Goal: Information Seeking & Learning: Find specific fact

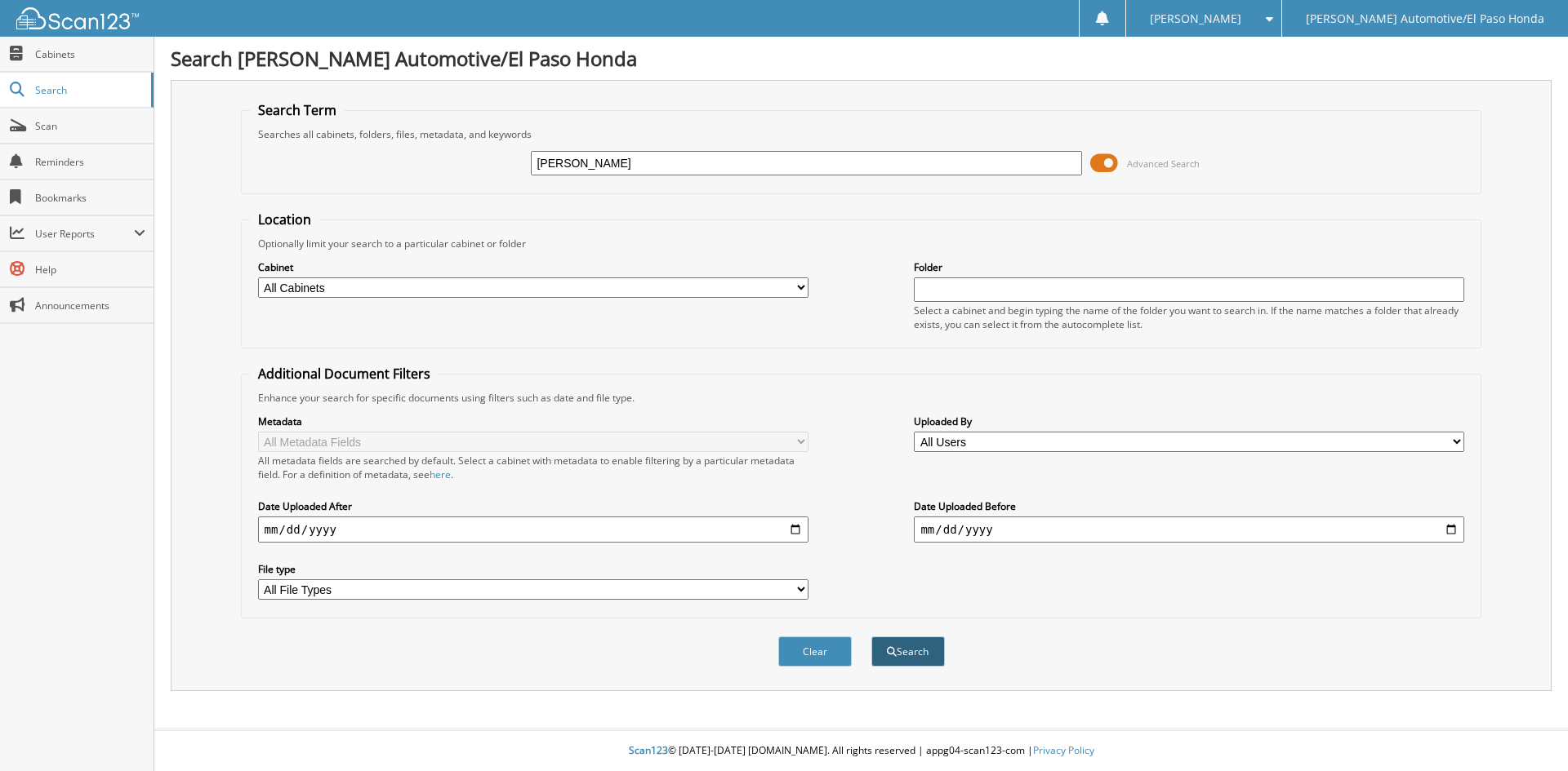
type input "SOPHIA TORRES"
click at [898, 652] on button "Search" at bounding box center [907, 651] width 73 height 30
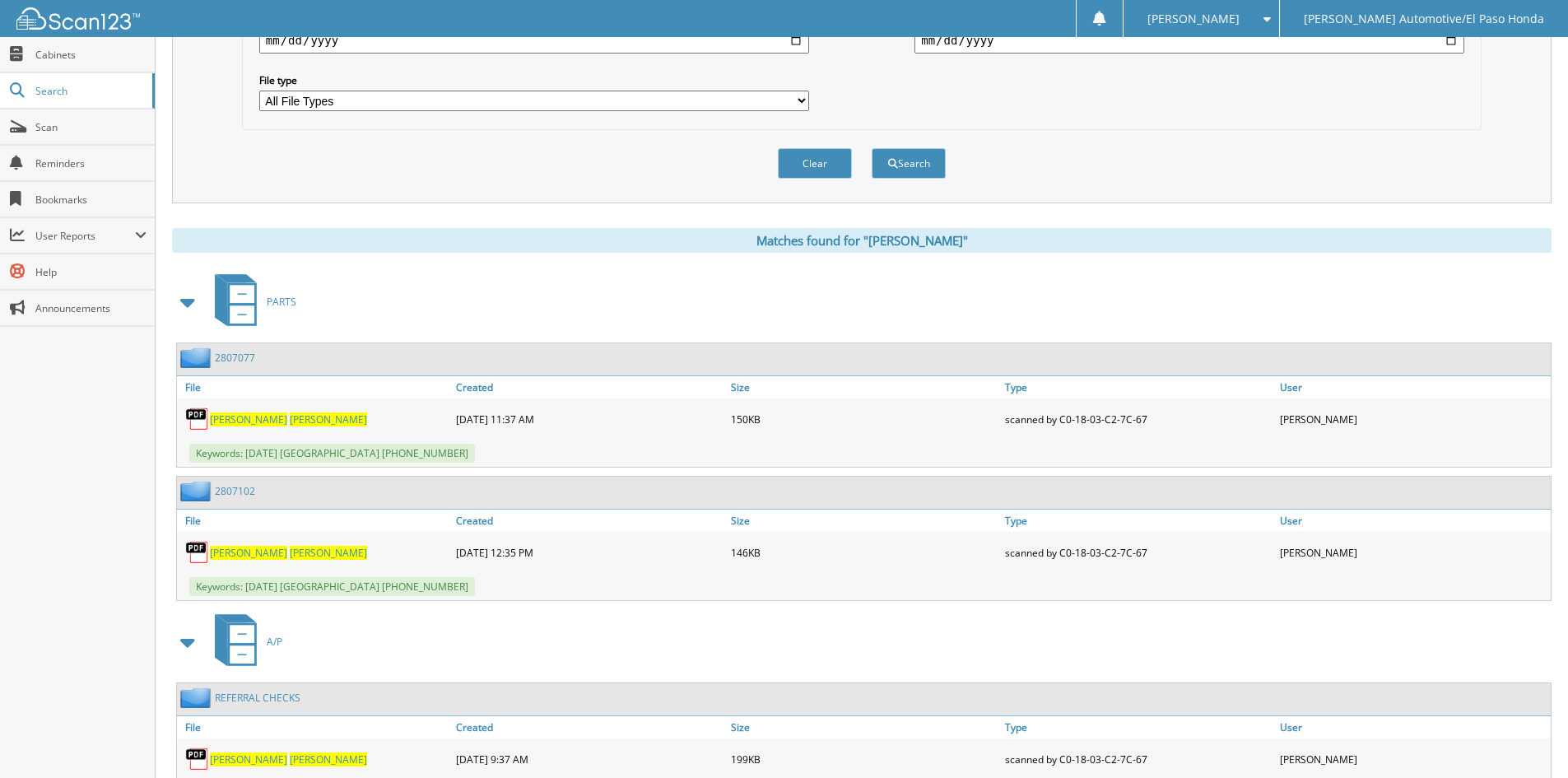
scroll to position [574, 0]
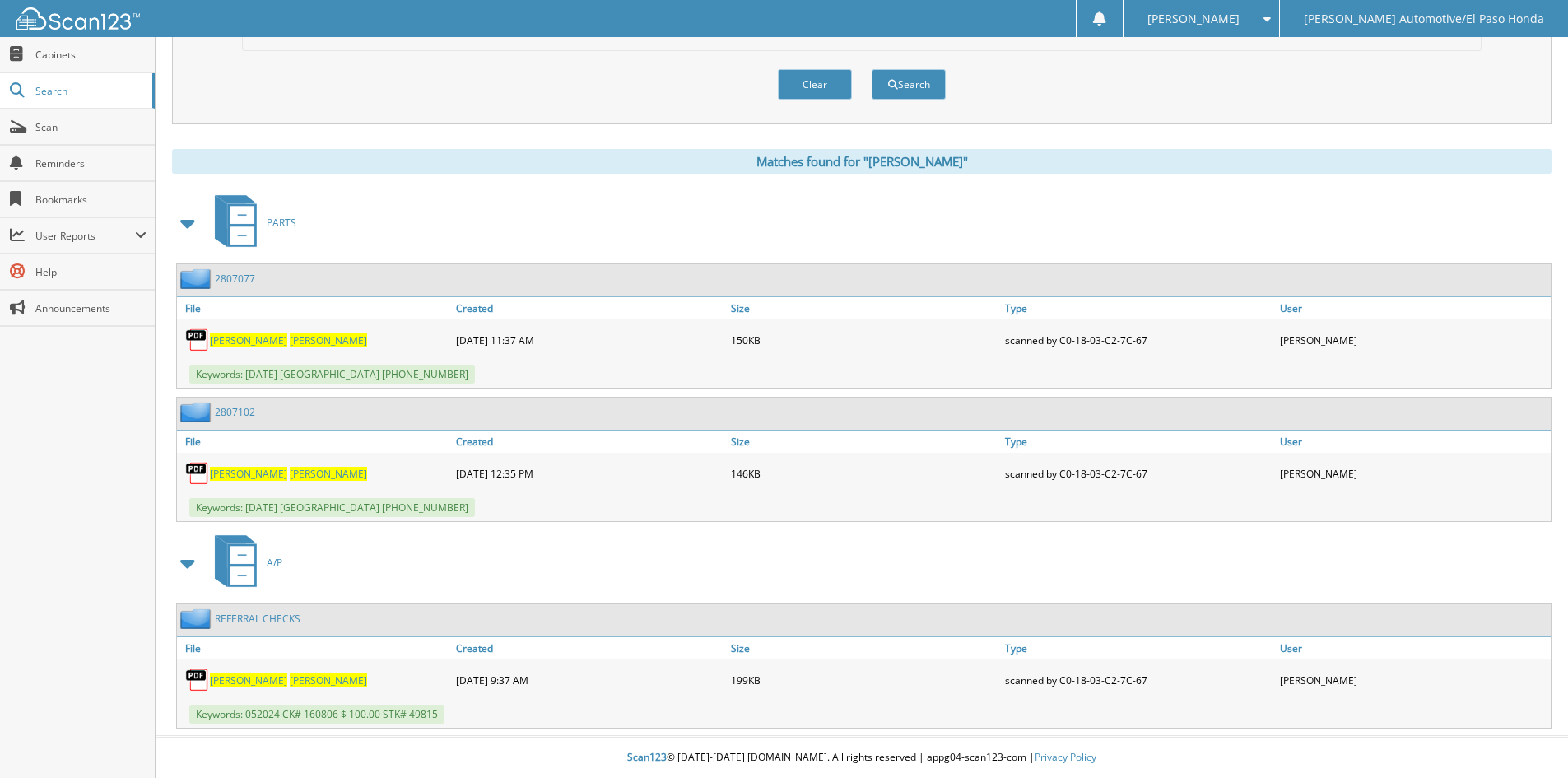
click at [290, 477] on span "TORRES" at bounding box center [329, 474] width 78 height 14
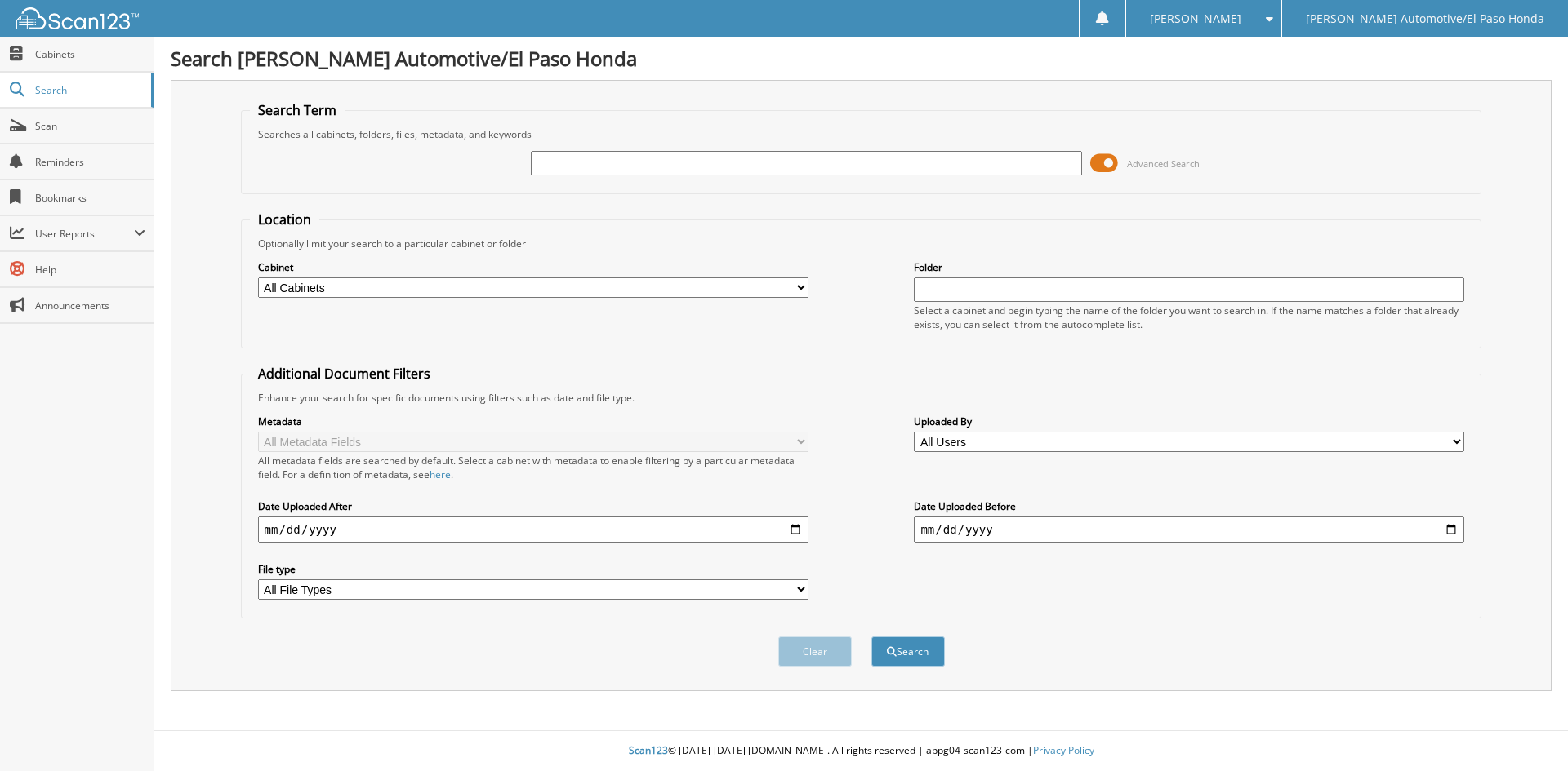
click at [832, 166] on input "text" at bounding box center [805, 163] width 551 height 24
type input "[PERSON_NAME]"
click at [871, 636] on button "Search" at bounding box center [907, 651] width 73 height 30
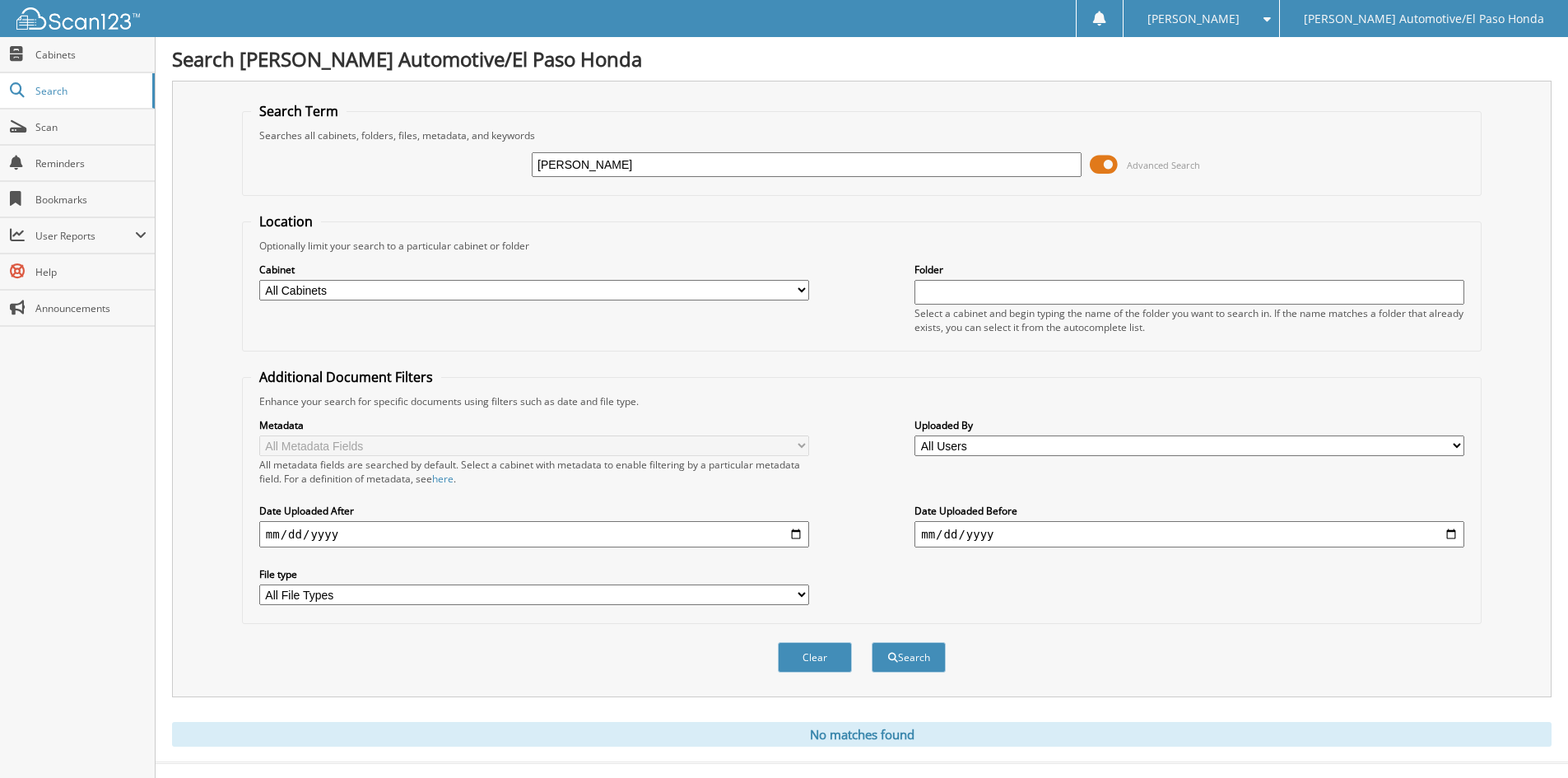
click at [819, 162] on input "[PERSON_NAME]" at bounding box center [807, 164] width 550 height 24
type input "[PERSON_NAME]"
click at [872, 642] on button "Search" at bounding box center [909, 656] width 74 height 30
drag, startPoint x: 889, startPoint y: 159, endPoint x: 499, endPoint y: 153, distance: 390.0
click at [499, 153] on div "SOPHIA TORRES Advanced Search" at bounding box center [861, 164] width 1222 height 45
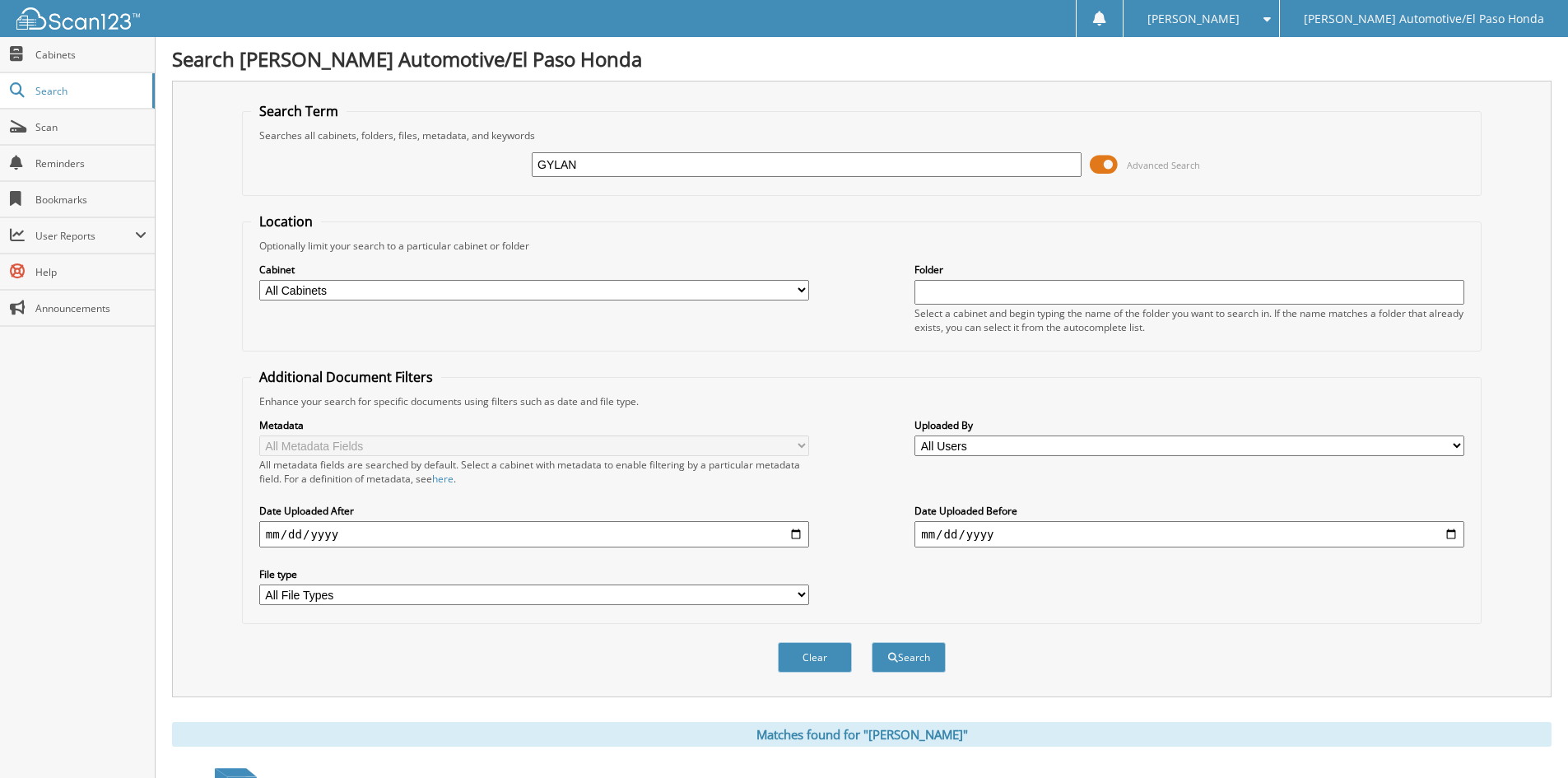
type input "GYLAN"
click at [872, 642] on button "Search" at bounding box center [909, 656] width 74 height 30
click at [544, 163] on input "GYLAN" at bounding box center [807, 164] width 550 height 24
type input "DYLAN"
click at [872, 642] on button "Search" at bounding box center [909, 656] width 74 height 30
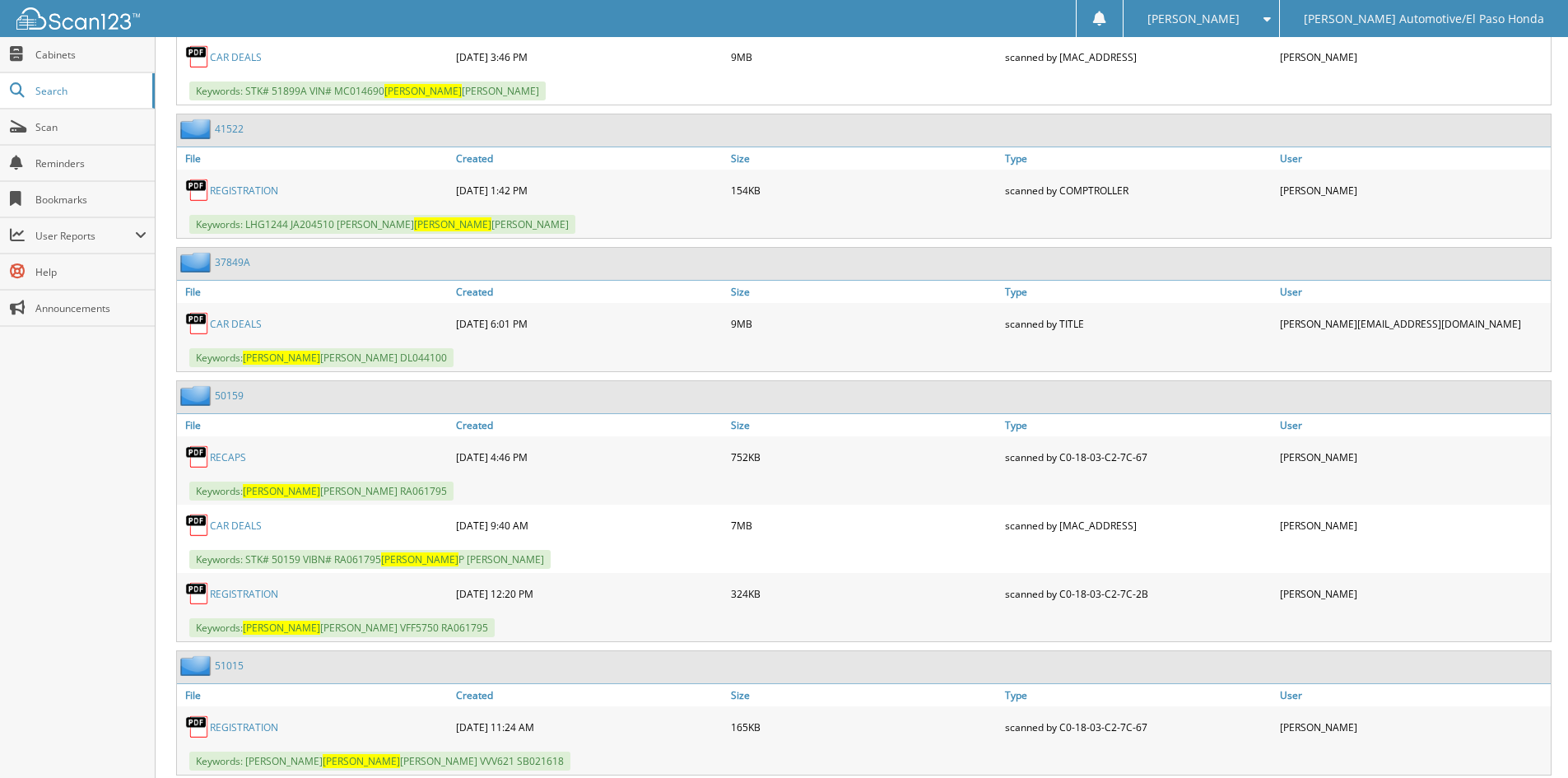
scroll to position [3047, 0]
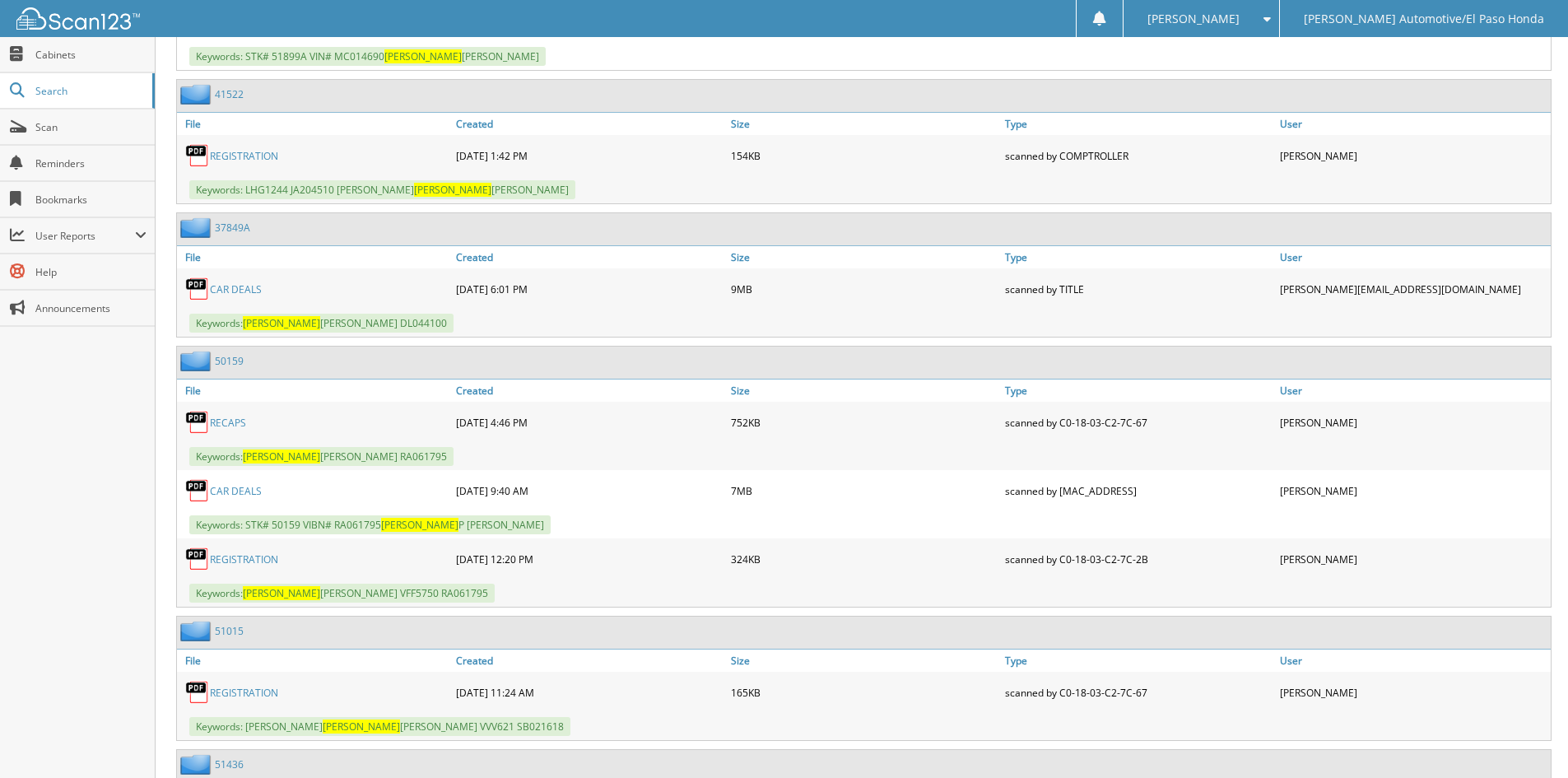
click at [256, 490] on link "CAR DEALS" at bounding box center [235, 491] width 52 height 14
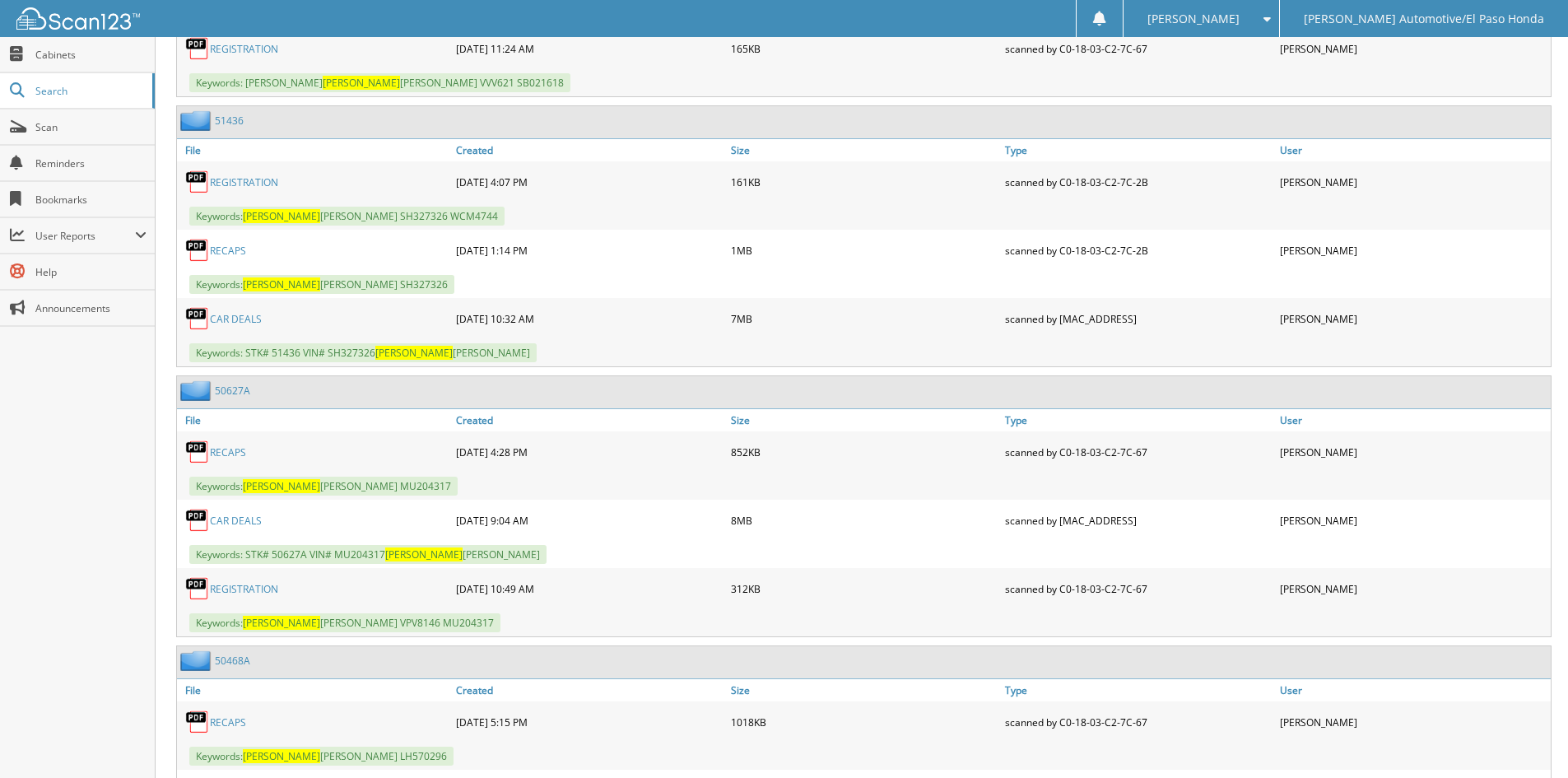
scroll to position [3788, 0]
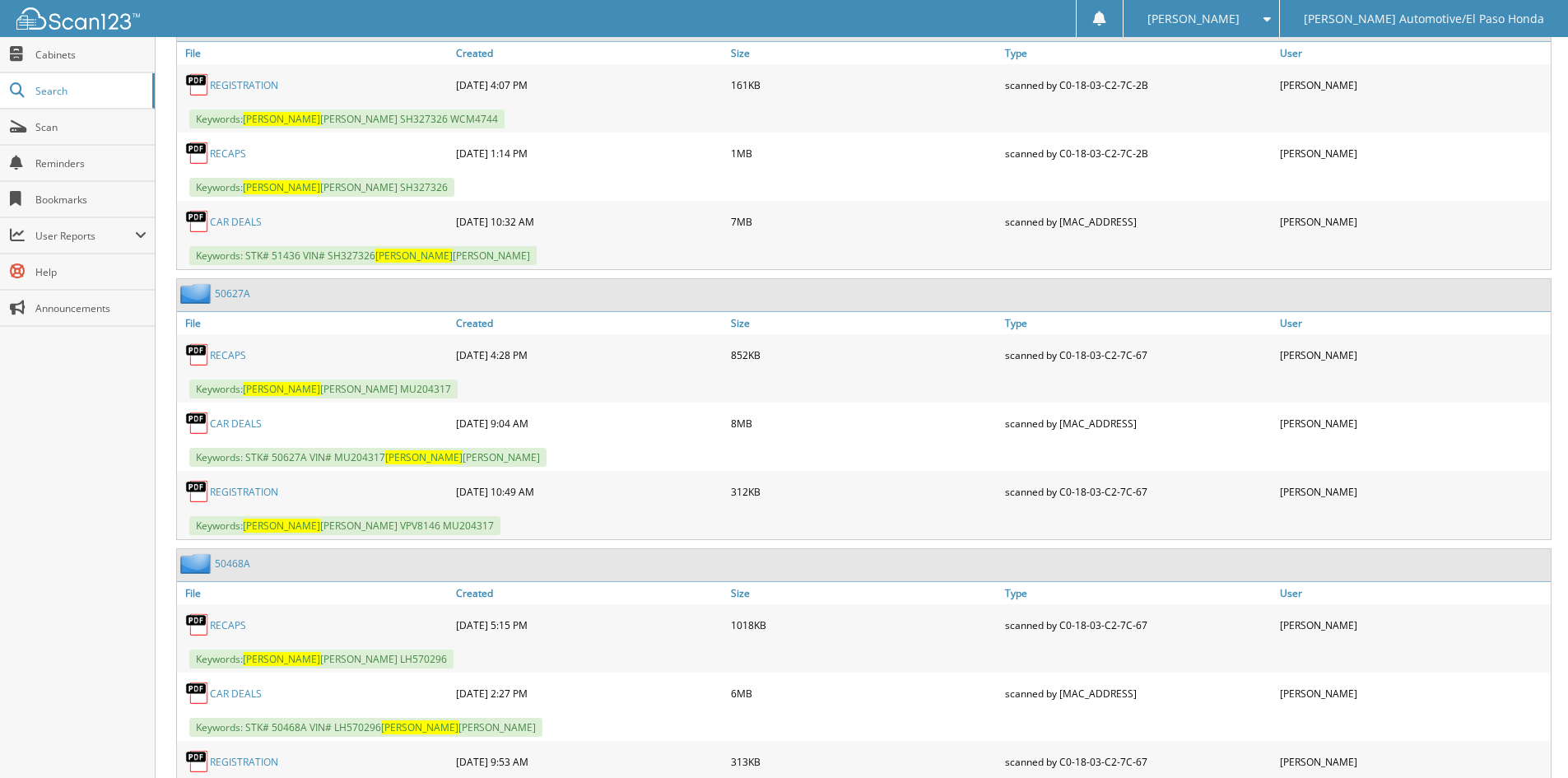
click at [245, 422] on link "CAR DEALS" at bounding box center [235, 423] width 52 height 14
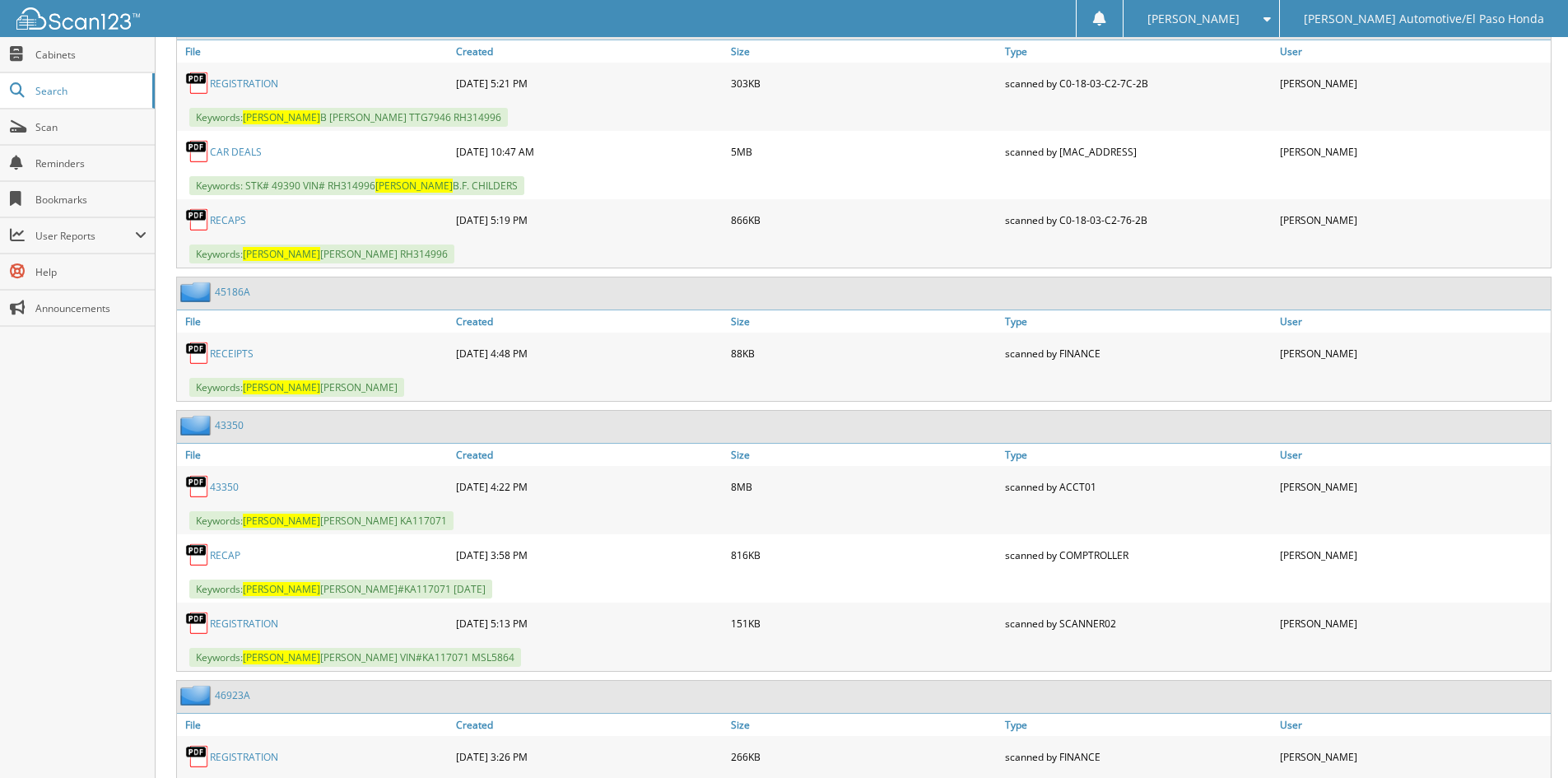
scroll to position [1812, 0]
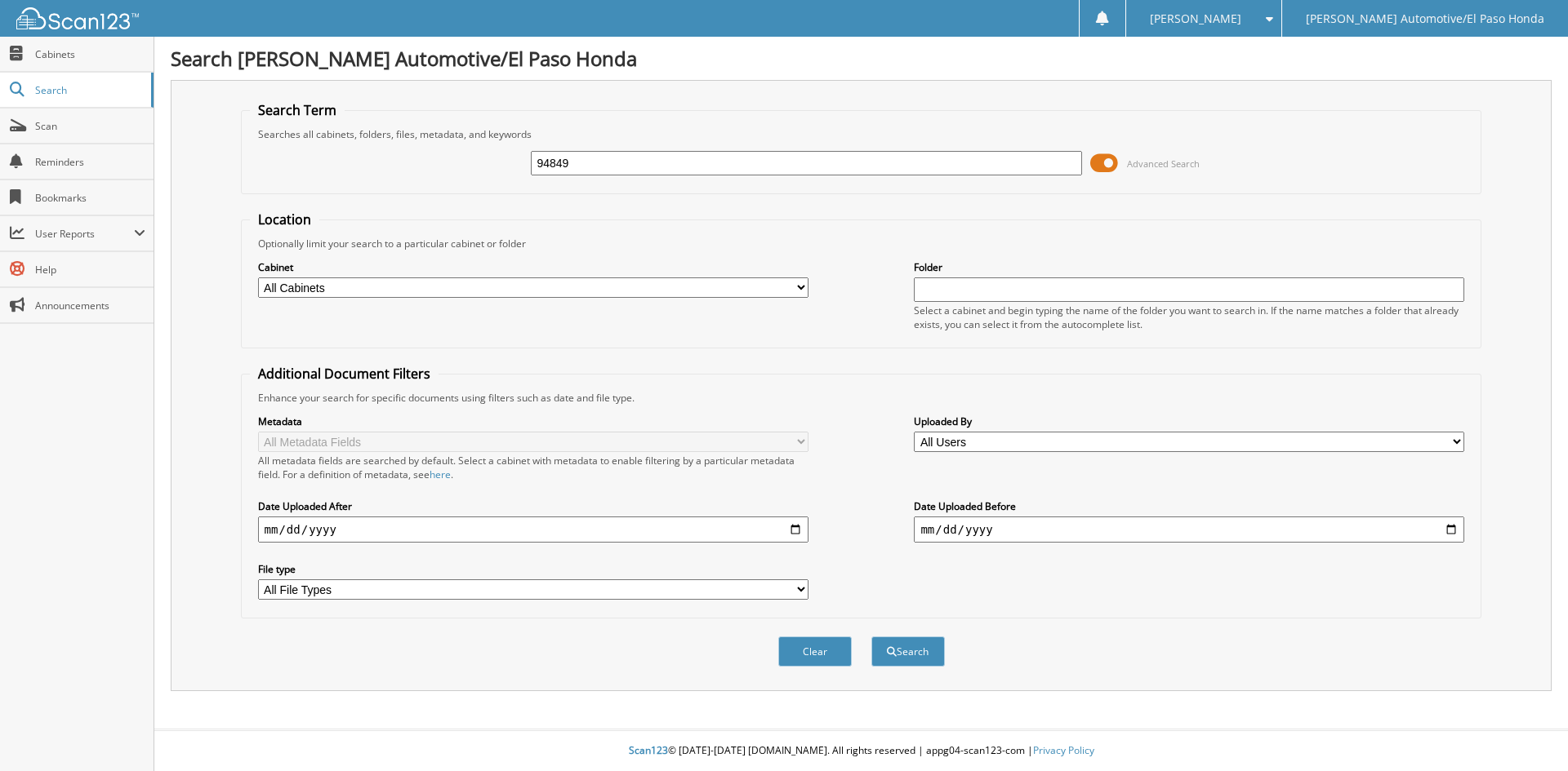
type input "94849"
click at [871, 636] on button "Search" at bounding box center [907, 651] width 73 height 30
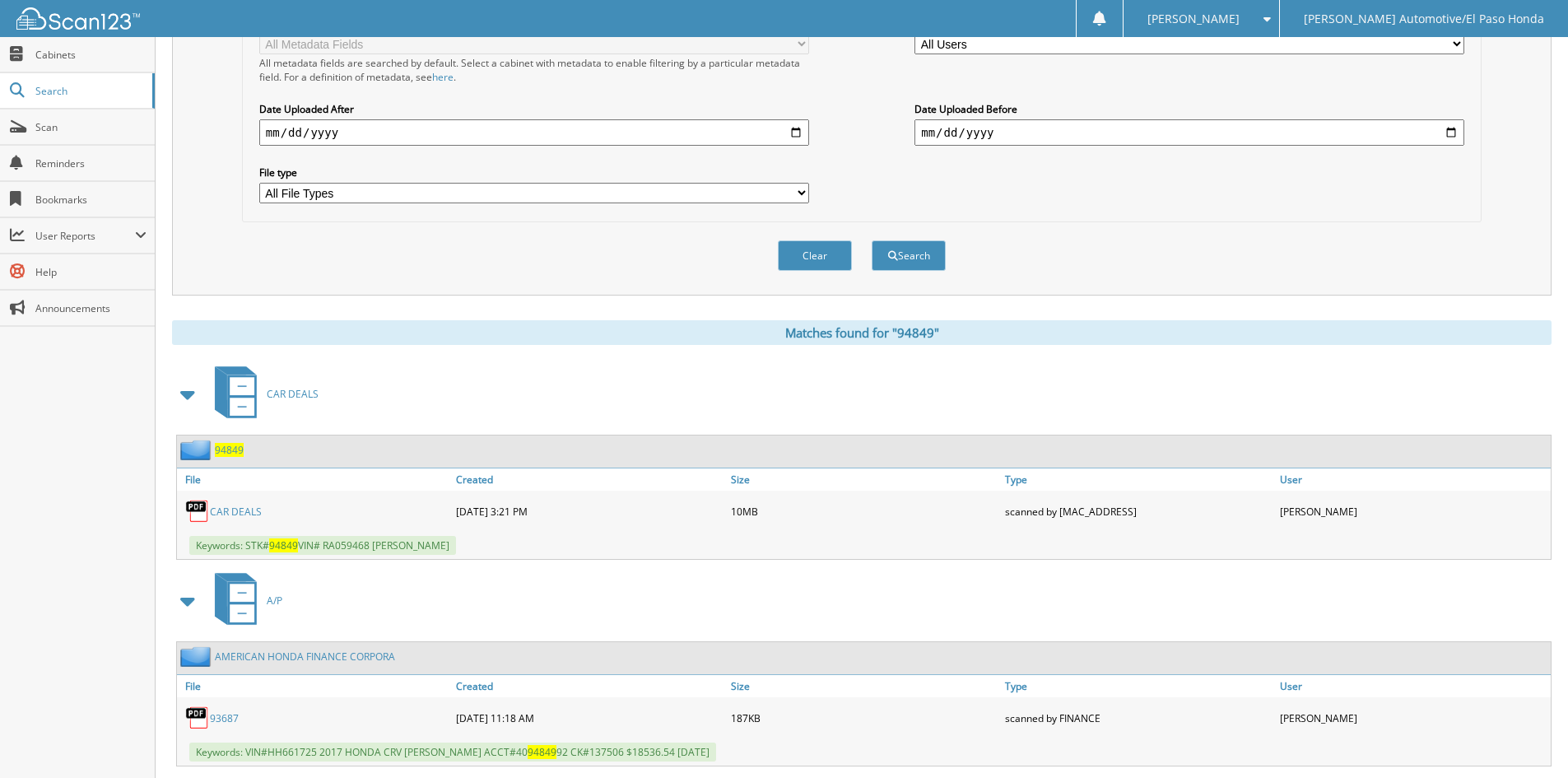
scroll to position [556, 0]
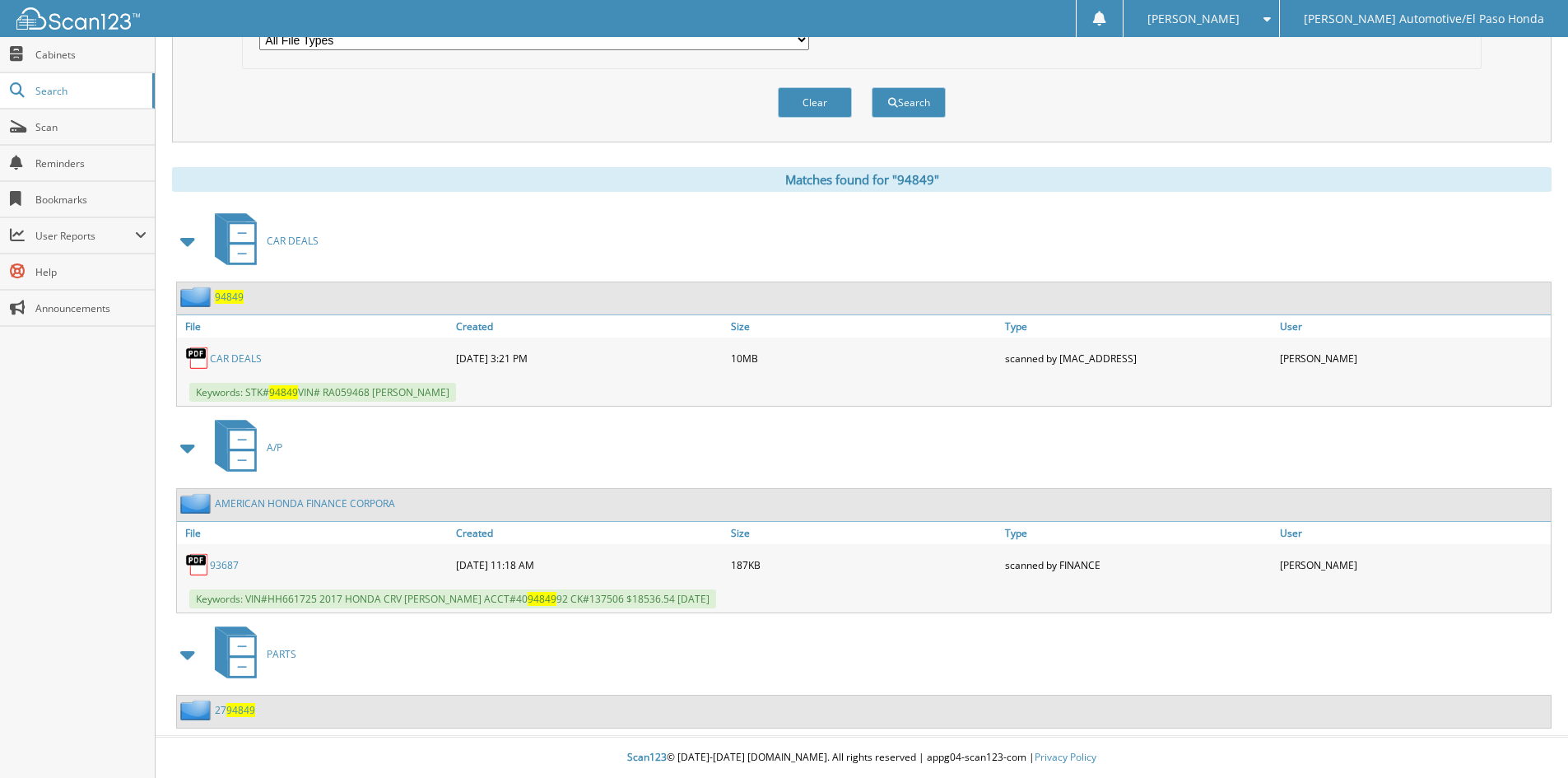
click at [227, 303] on div "94849" at bounding box center [210, 297] width 67 height 20
click at [226, 299] on span "94849" at bounding box center [229, 297] width 29 height 14
